Goal: Check status: Check status

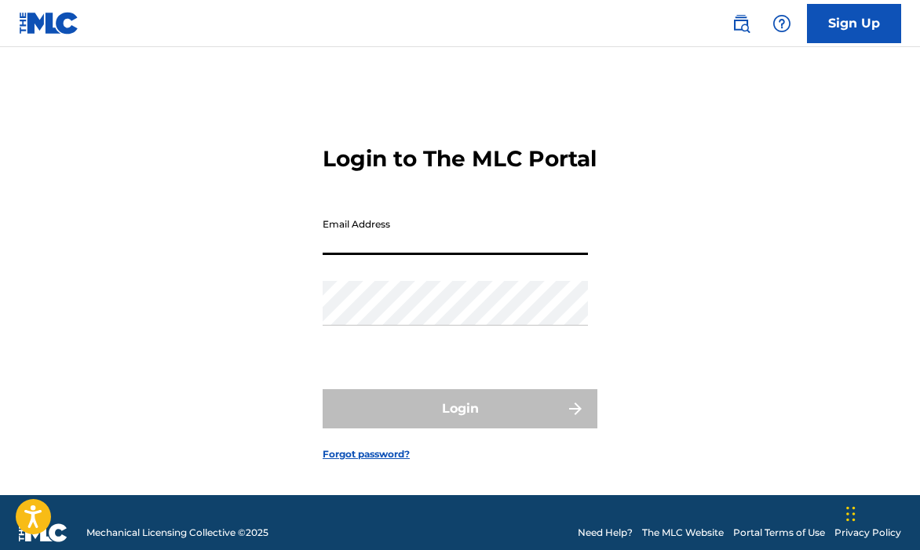
click at [541, 207] on form "Login to The MLC Portal Email Address Password Login Forgot password?" at bounding box center [460, 290] width 275 height 409
click at [433, 254] on input "Email Address" at bounding box center [455, 232] width 265 height 45
type input "[EMAIL_ADDRESS][DOMAIN_NAME]"
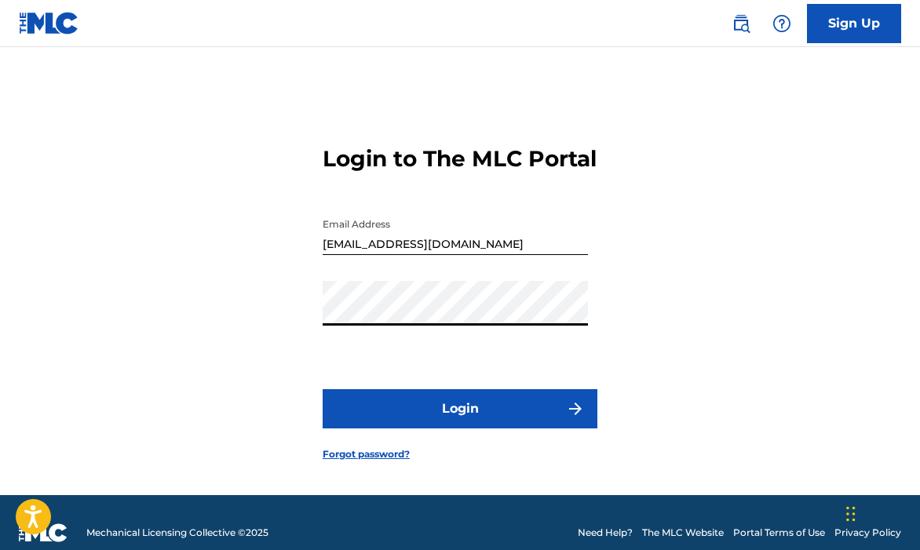
click at [323, 389] on button "Login" at bounding box center [460, 408] width 275 height 39
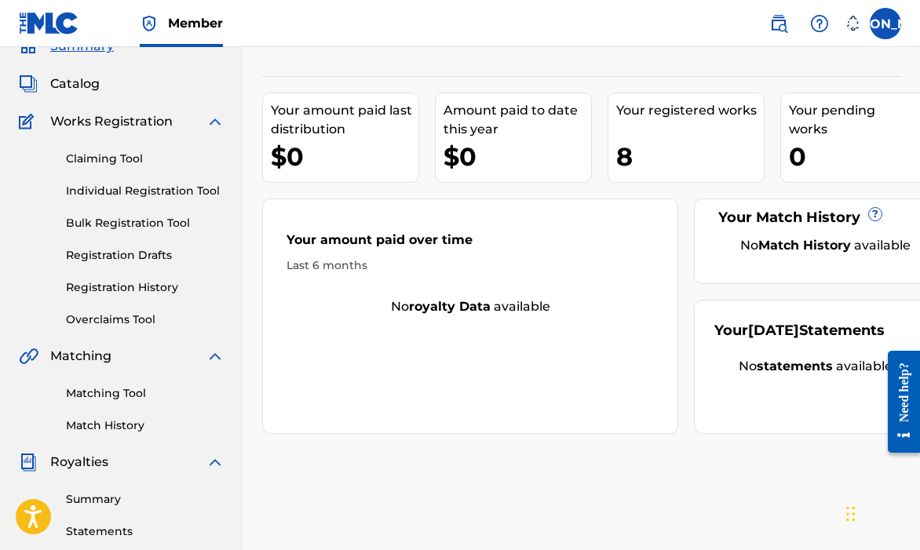
scroll to position [72, 0]
click at [834, 155] on div "0" at bounding box center [863, 156] width 148 height 35
click at [634, 162] on div "8" at bounding box center [690, 156] width 148 height 35
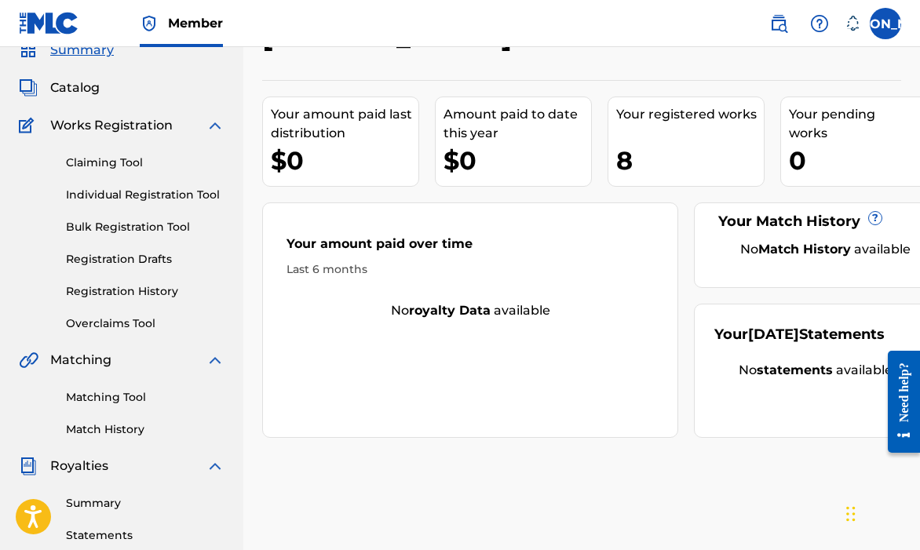
scroll to position [0, 0]
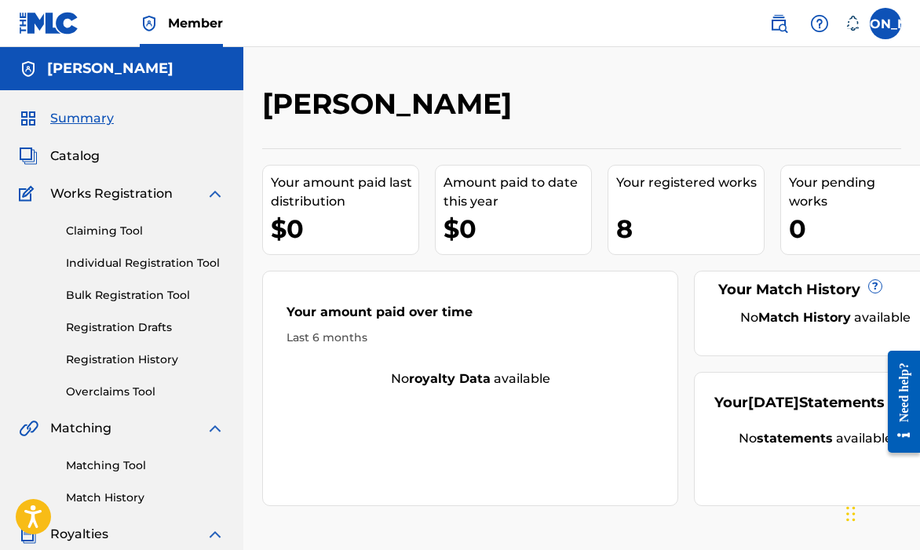
click at [97, 261] on link "Individual Registration Tool" at bounding box center [145, 263] width 159 height 16
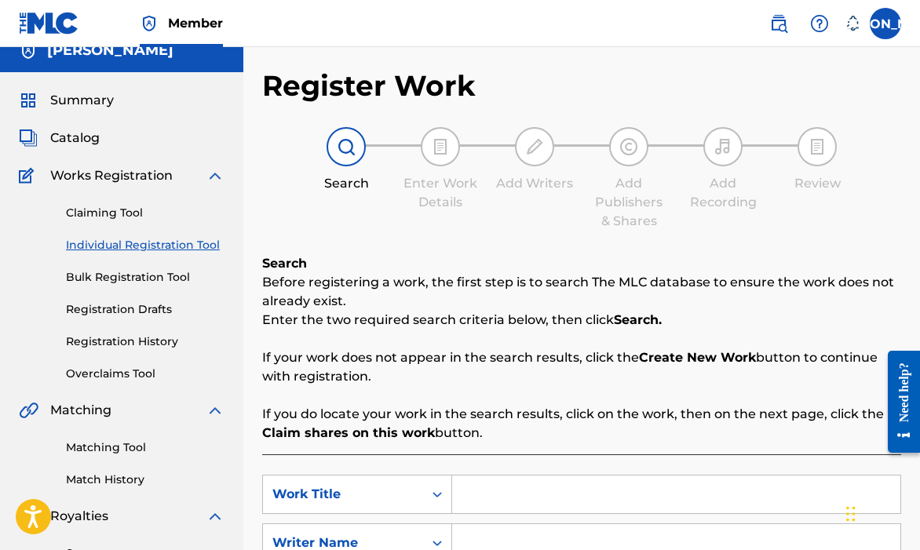
scroll to position [20, 0]
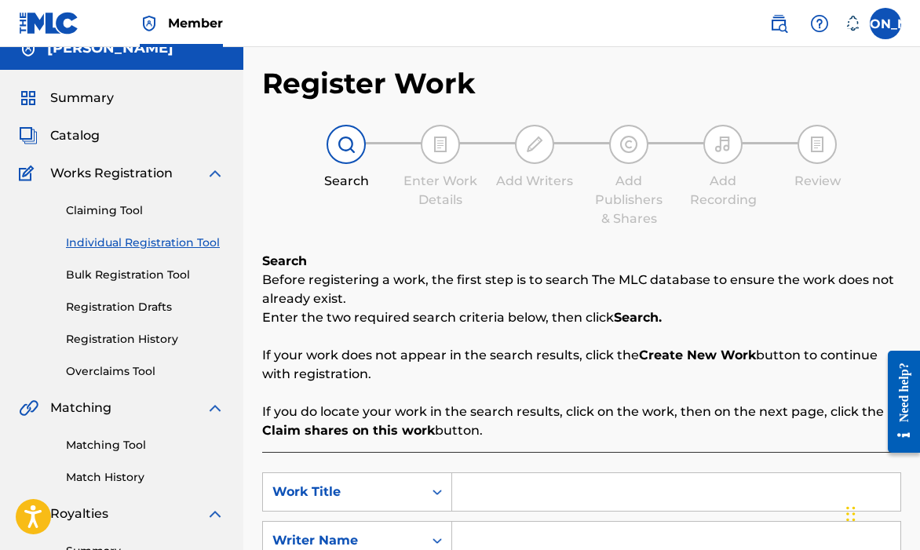
click at [159, 299] on link "Registration Drafts" at bounding box center [145, 307] width 159 height 16
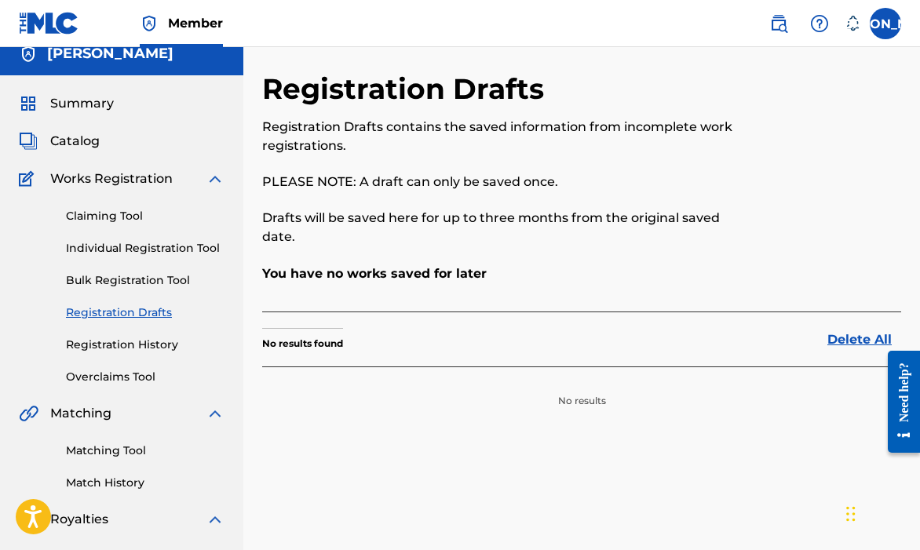
scroll to position [16, 0]
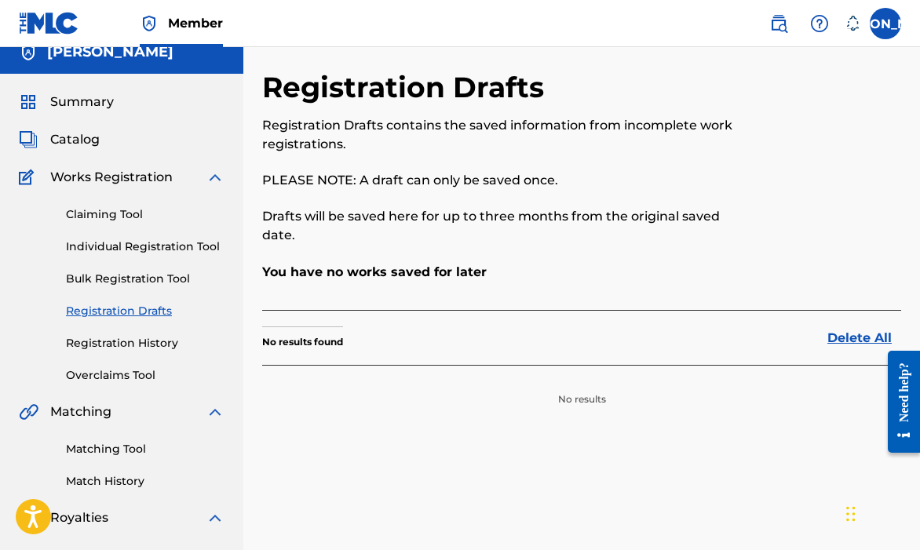
click at [142, 356] on div "Claiming Tool Individual Registration Tool Bulk Registration Tool Registration …" at bounding box center [122, 285] width 206 height 197
click at [157, 344] on link "Registration History" at bounding box center [145, 343] width 159 height 16
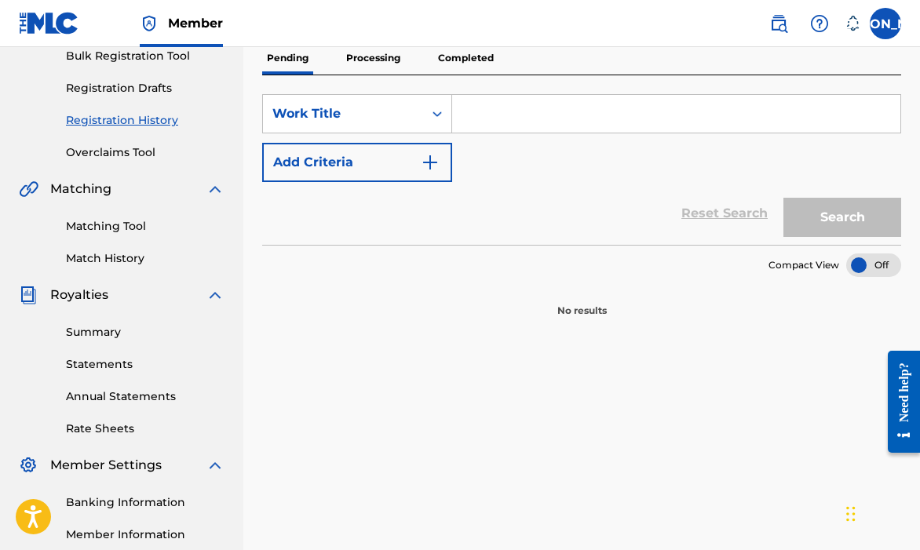
scroll to position [221, 0]
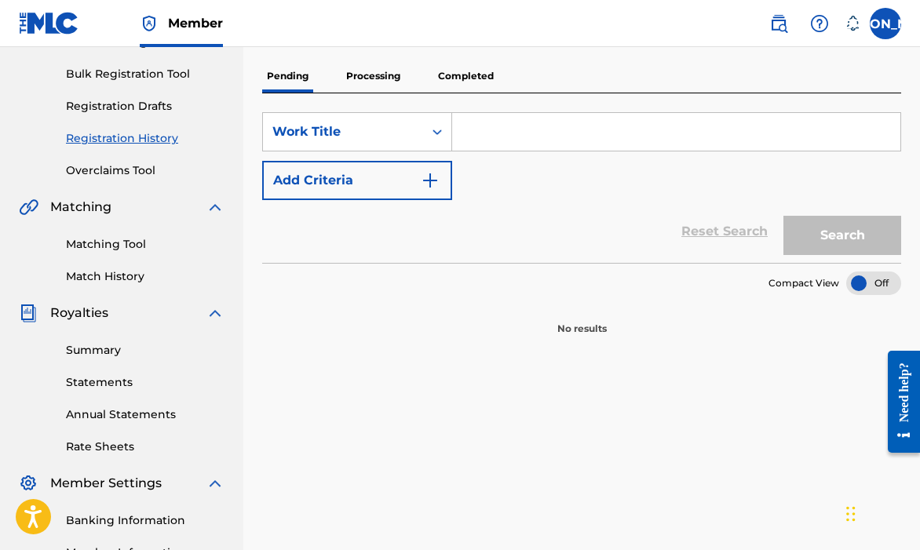
click at [378, 84] on p "Processing" at bounding box center [374, 76] width 64 height 33
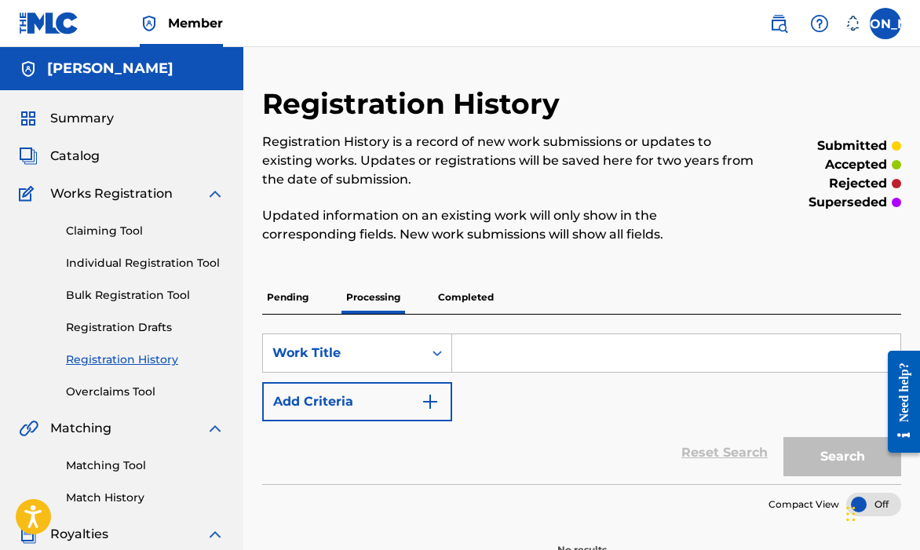
click at [478, 303] on p "Completed" at bounding box center [465, 297] width 65 height 33
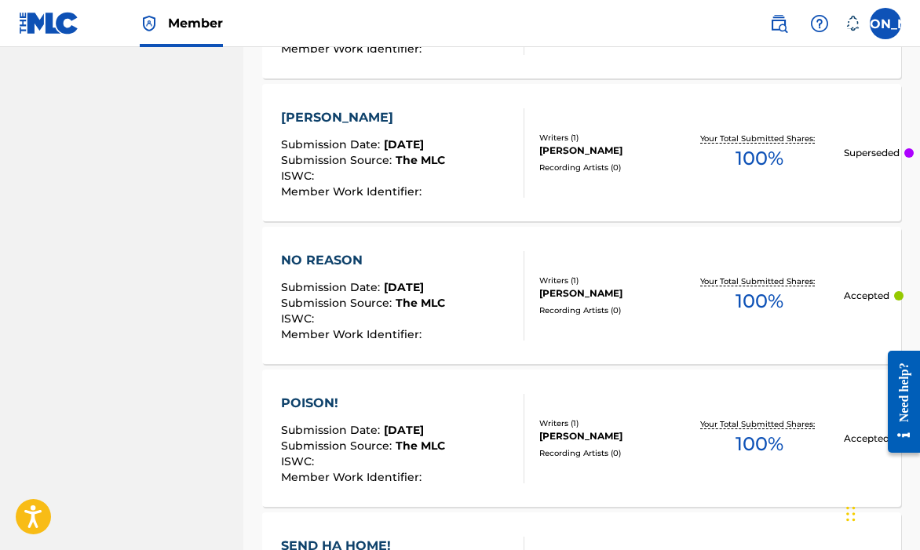
scroll to position [1094, 0]
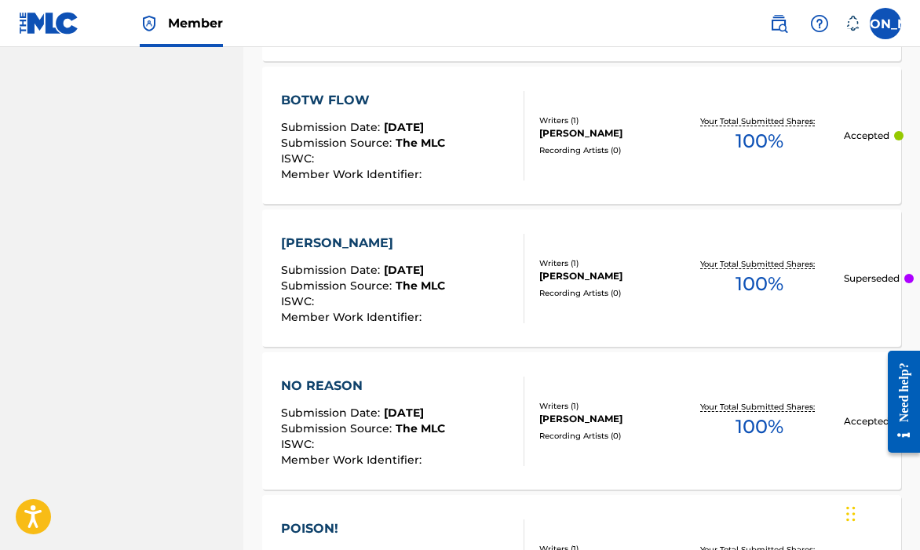
click at [906, 277] on div at bounding box center [909, 278] width 9 height 9
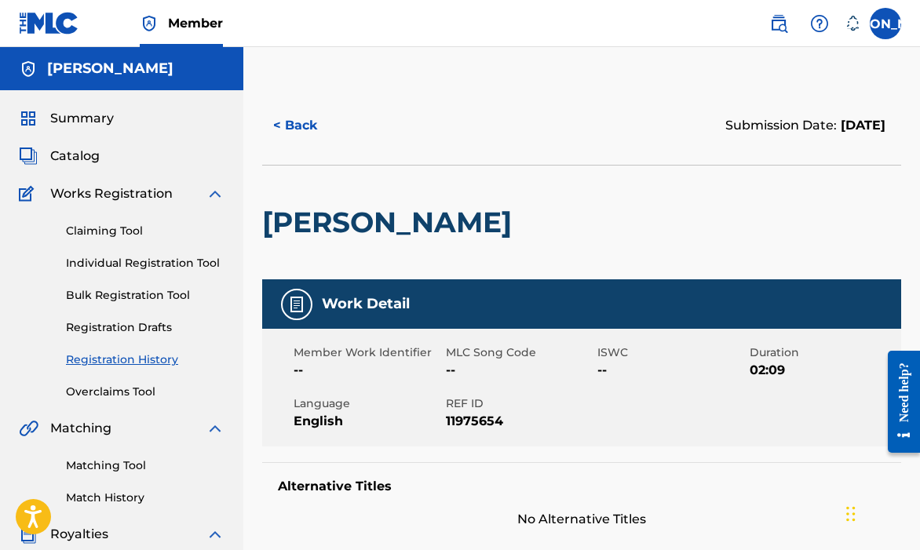
click at [305, 137] on button "< Back" at bounding box center [309, 125] width 94 height 39
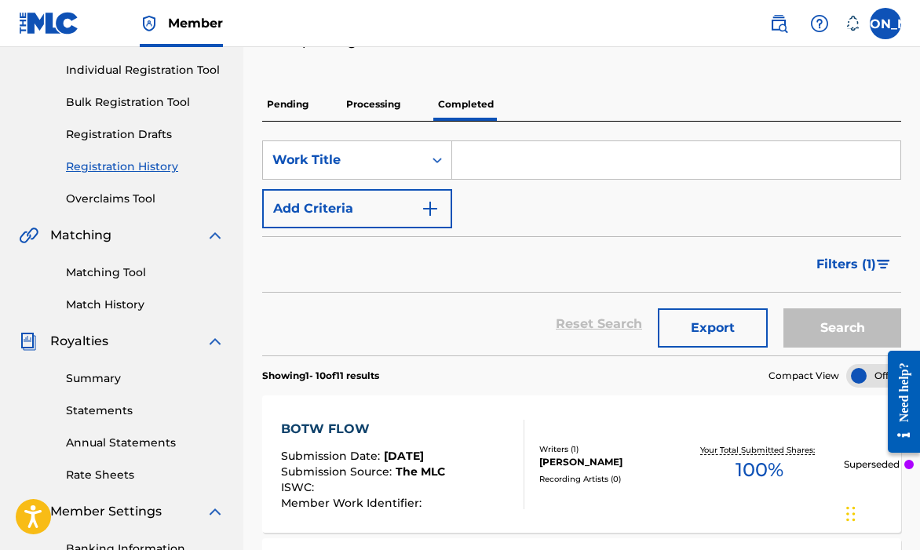
scroll to position [272, 0]
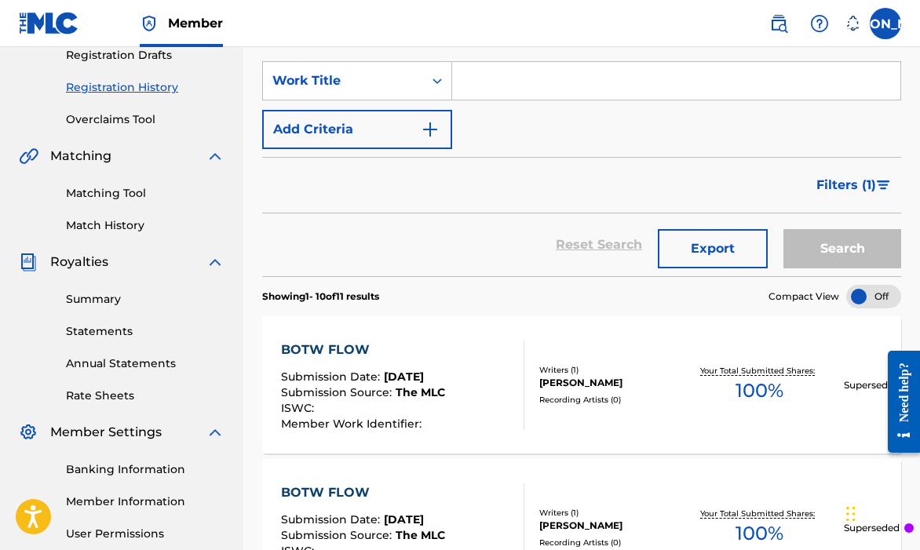
click at [847, 196] on button "Filters ( 1 )" at bounding box center [854, 185] width 94 height 39
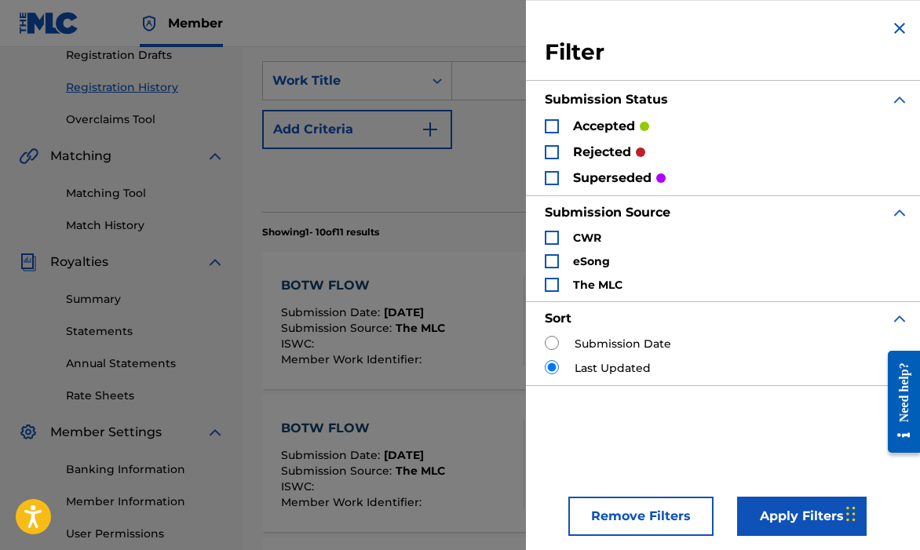
click at [626, 180] on p "superseded" at bounding box center [612, 178] width 79 height 19
click at [905, 26] on div "Filter Submission Status accepted rejected superseded Submission Source CWR eSo…" at bounding box center [727, 202] width 402 height 404
click at [887, 21] on div "Filter Submission Status accepted rejected superseded Submission Source CWR eSo…" at bounding box center [727, 275] width 402 height 550
click at [891, 20] on img "Search Form" at bounding box center [899, 28] width 19 height 19
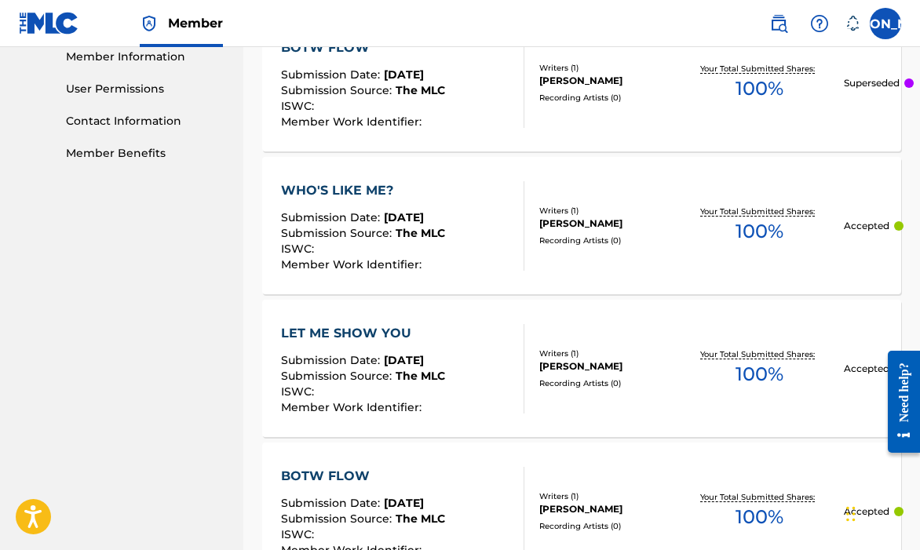
scroll to position [729, 0]
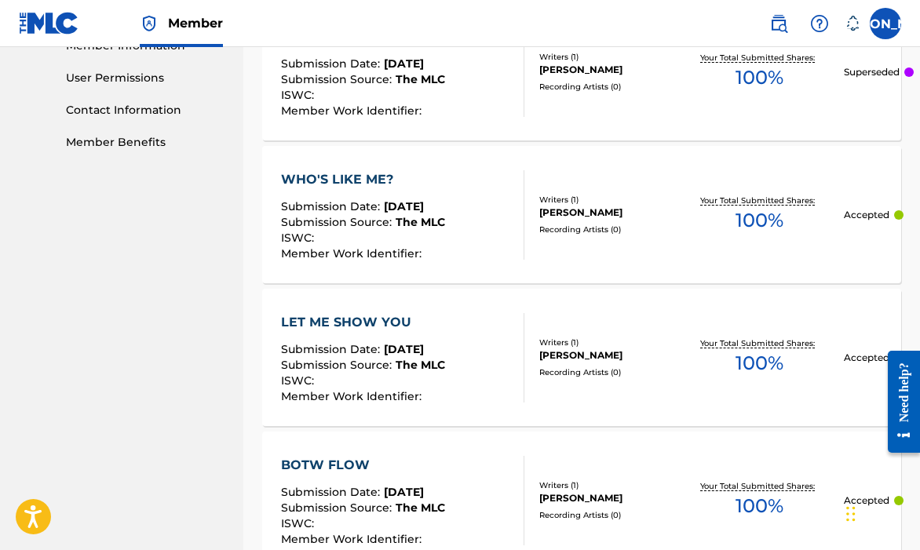
click at [333, 207] on span "Submission Date :" at bounding box center [332, 206] width 103 height 14
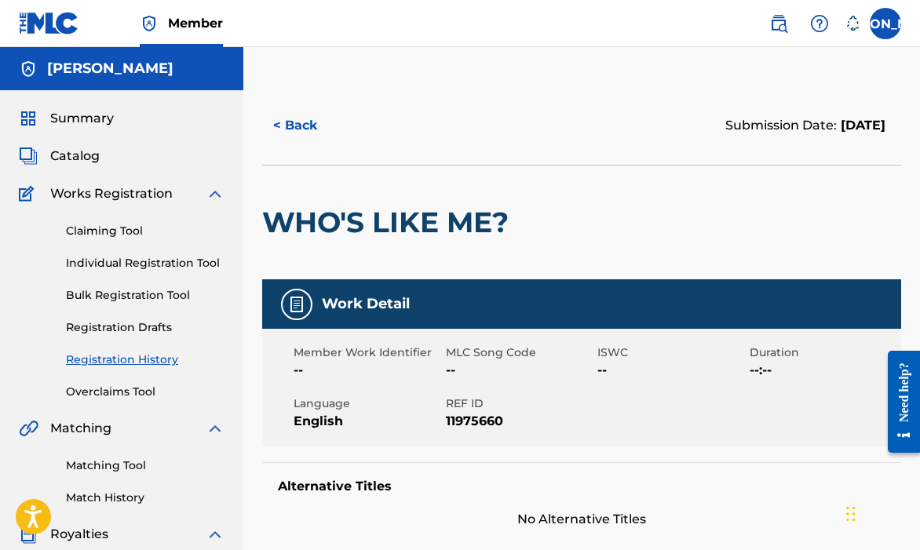
click at [126, 170] on div "Summary Catalog Works Registration Claiming Tool Individual Registration Tool B…" at bounding box center [121, 494] width 243 height 808
click at [86, 155] on span "Catalog" at bounding box center [74, 156] width 49 height 19
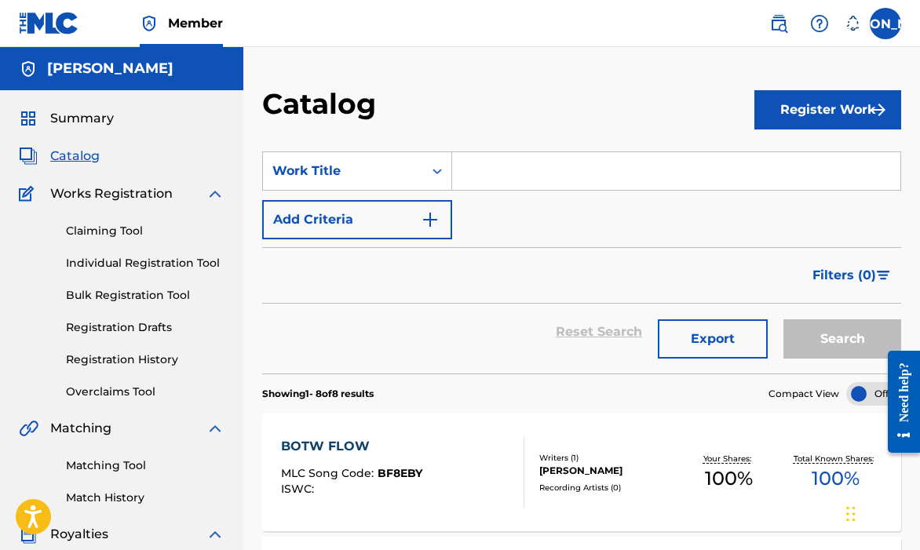
click at [106, 135] on div "Summary Catalog Works Registration Claiming Tool Individual Registration Tool B…" at bounding box center [121, 494] width 243 height 808
click at [90, 123] on span "Summary" at bounding box center [82, 118] width 64 height 19
